Goal: Transaction & Acquisition: Purchase product/service

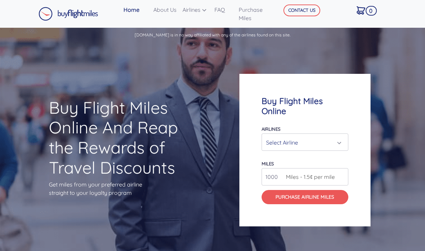
click at [318, 138] on div "Select Airline" at bounding box center [303, 142] width 74 height 13
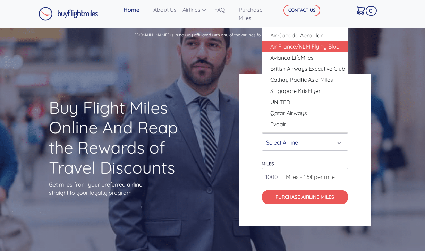
click at [310, 42] on span "Air France/KLM Flying Blue" at bounding box center [304, 46] width 69 height 8
select select "Air France/KLM Flying Blue"
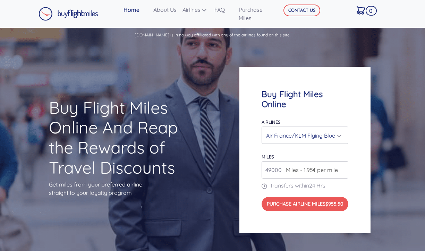
click at [287, 166] on span "Miles - 1.95¢ per mile" at bounding box center [310, 170] width 56 height 8
click at [342, 162] on input "50000" at bounding box center [305, 169] width 87 height 17
click at [342, 162] on input "51000" at bounding box center [305, 169] width 87 height 17
click at [342, 166] on input "50000" at bounding box center [305, 169] width 87 height 17
click at [342, 166] on input "49000" at bounding box center [305, 169] width 87 height 17
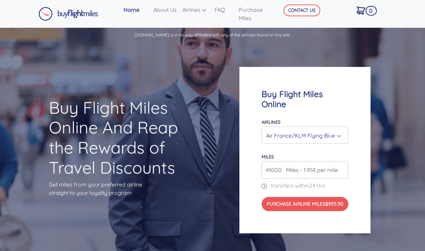
click at [342, 166] on input "49000" at bounding box center [305, 169] width 87 height 17
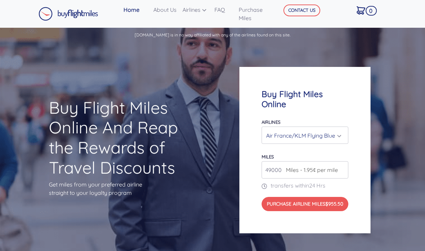
click at [342, 166] on input "49000" at bounding box center [305, 169] width 87 height 17
click at [342, 167] on input "49000" at bounding box center [305, 169] width 87 height 17
click at [339, 132] on div "Air France/KLM Flying Blue" at bounding box center [303, 135] width 74 height 13
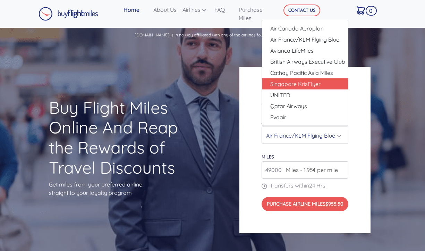
click at [371, 81] on div "Buy Flight Miles Online Airlines Air Canada Aeroplan Air France/KLM Flying Blue…" at bounding box center [319, 150] width 170 height 233
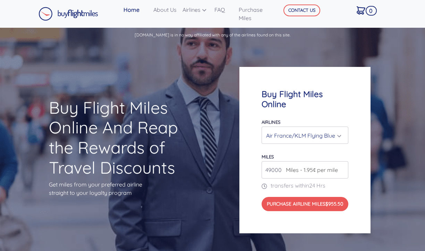
click at [341, 167] on input "49000" at bounding box center [305, 169] width 87 height 17
type input "1"
type input "20000"
